Goal: Information Seeking & Learning: Learn about a topic

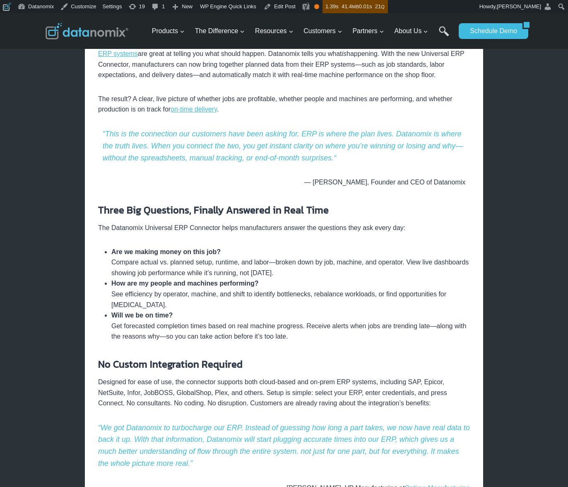
scroll to position [557, 0]
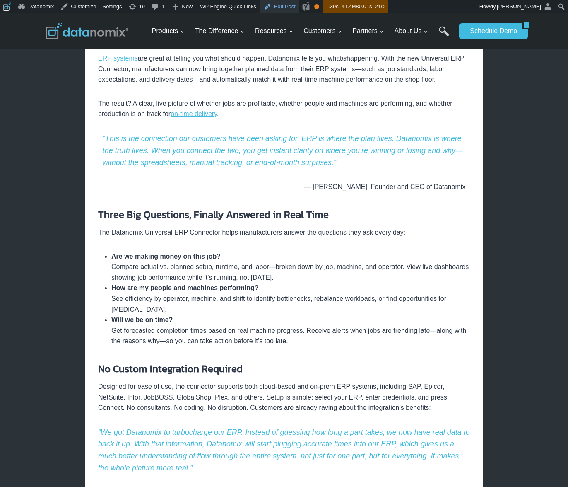
click at [289, 4] on link "Edit Post" at bounding box center [280, 6] width 39 height 13
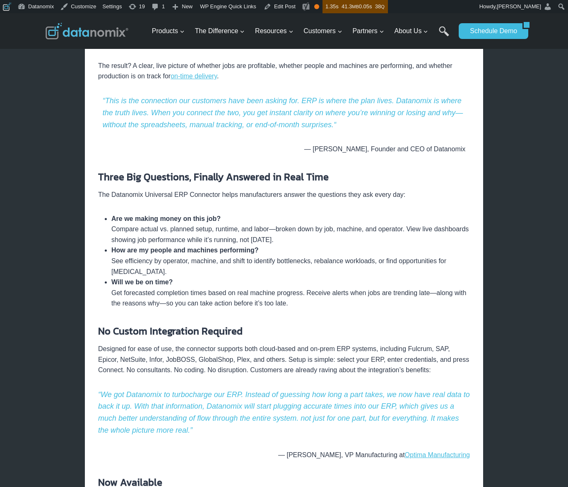
scroll to position [403, 0]
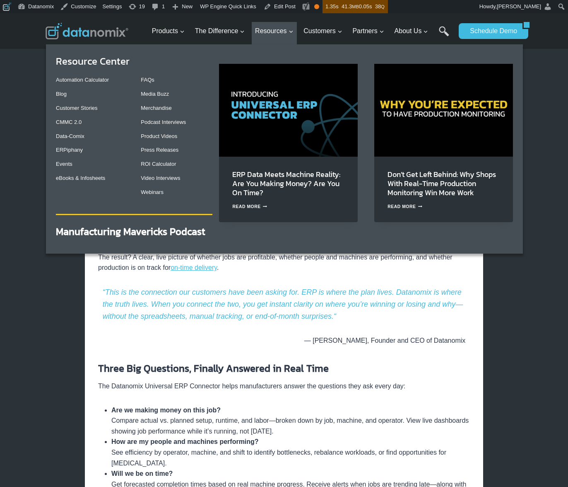
click at [297, 101] on img "Primary Navigation" at bounding box center [288, 110] width 139 height 92
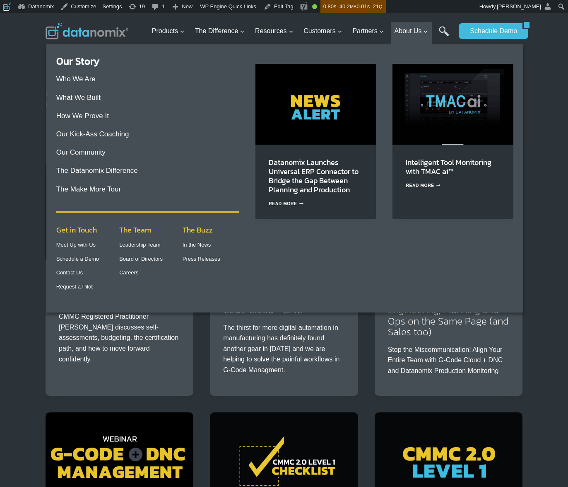
click at [316, 121] on img "Primary Navigation" at bounding box center [316, 104] width 121 height 80
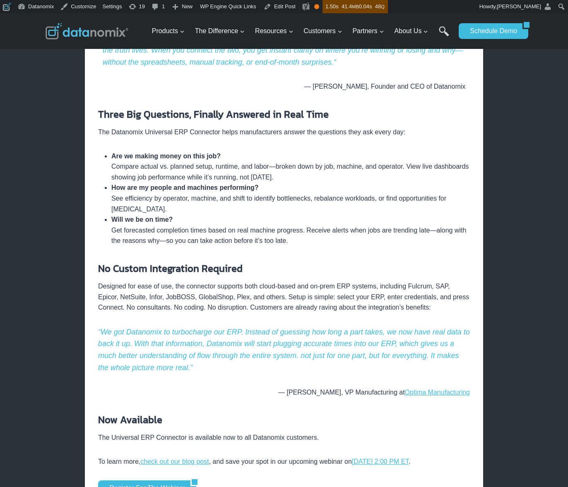
scroll to position [778, 0]
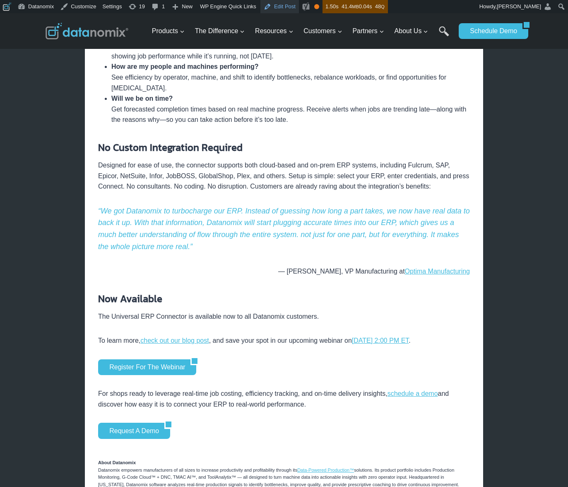
click at [289, 6] on link "Edit Post" at bounding box center [280, 6] width 39 height 13
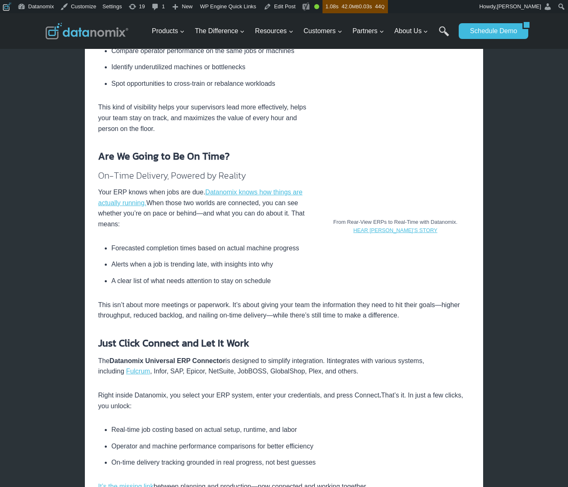
scroll to position [668, 0]
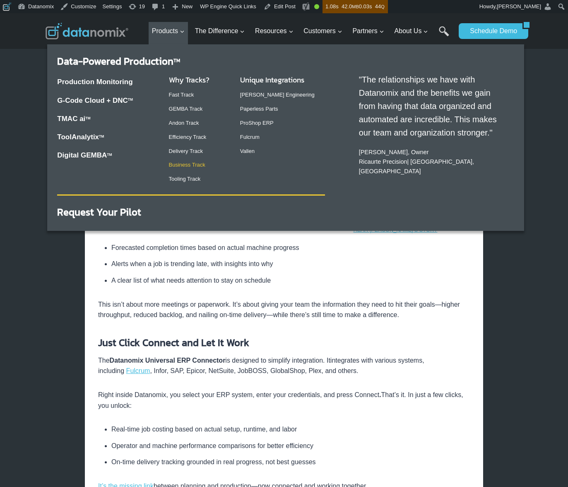
click at [193, 162] on link "Business Track" at bounding box center [187, 165] width 36 height 6
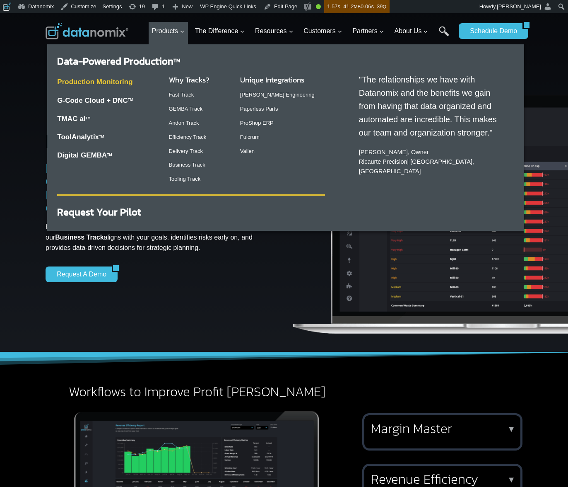
click at [98, 79] on link "Production Monitoring" at bounding box center [94, 82] width 75 height 8
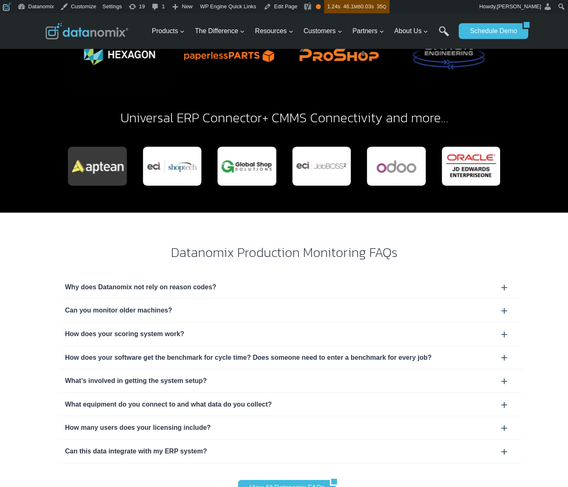
scroll to position [2448, 0]
